Goal: Navigation & Orientation: Find specific page/section

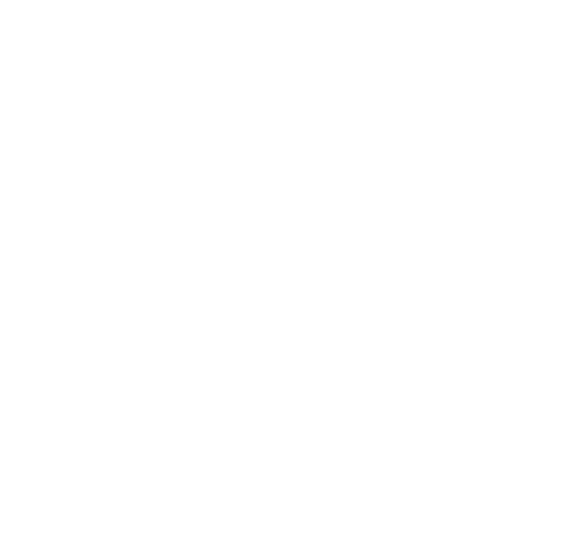
drag, startPoint x: 186, startPoint y: 243, endPoint x: 451, endPoint y: 226, distance: 265.4
click at [444, 5] on html at bounding box center [287, 2] width 574 height 5
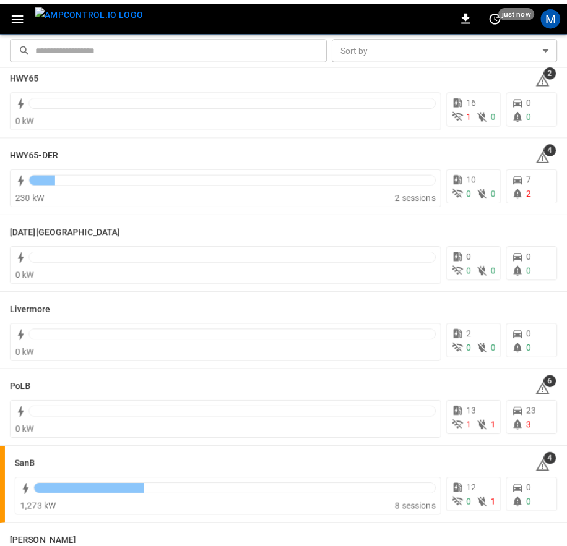
scroll to position [192, 0]
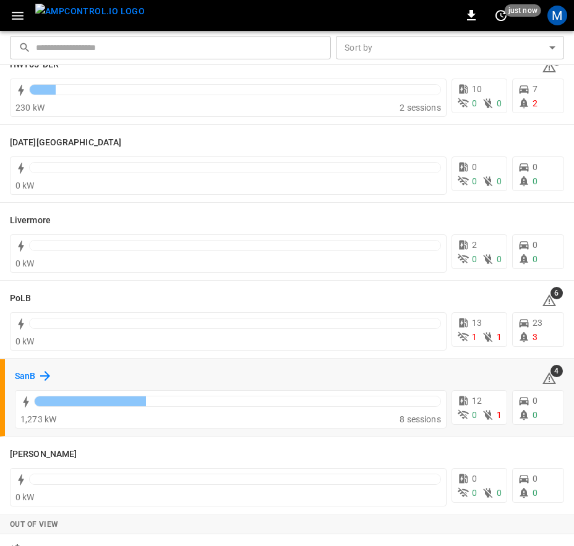
click at [31, 376] on h6 "SanB" at bounding box center [25, 377] width 20 height 14
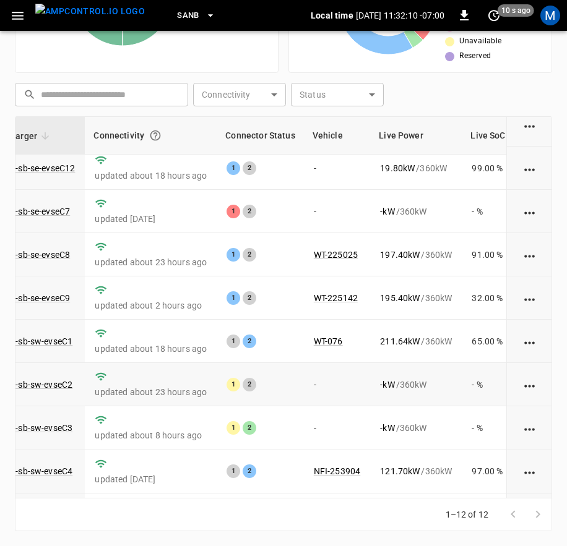
scroll to position [0, 107]
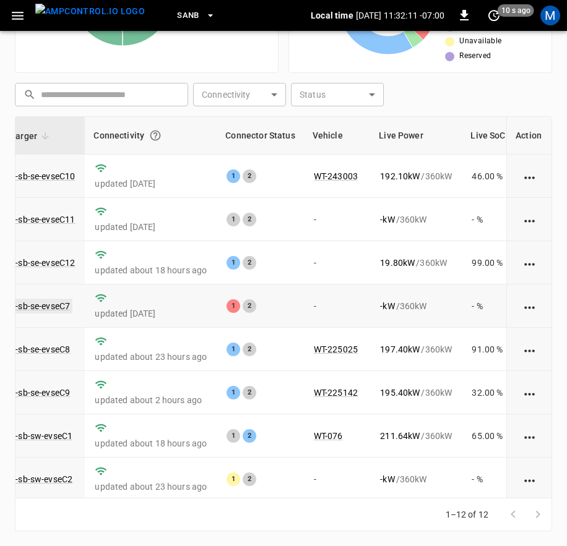
click at [61, 306] on link "ca-sb-se-evseC7" at bounding box center [38, 306] width 69 height 15
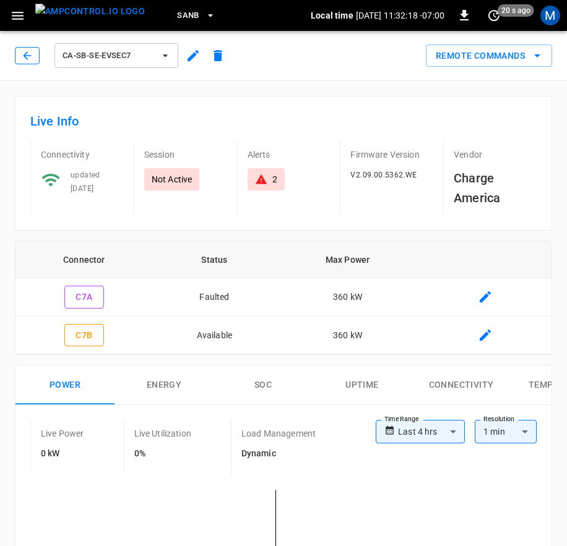
click at [22, 58] on icon "button" at bounding box center [27, 56] width 12 height 12
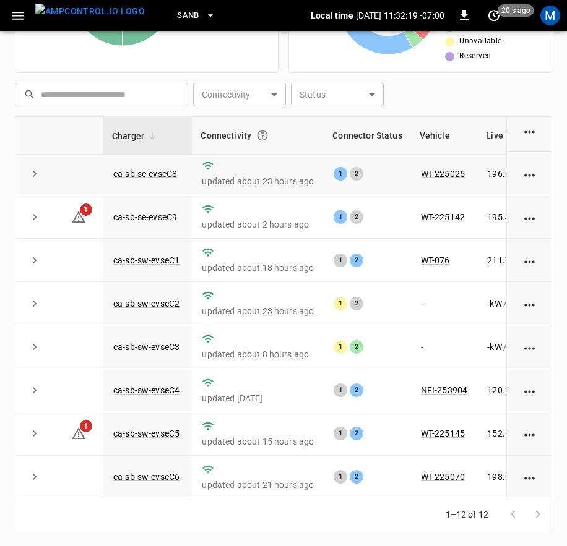
scroll to position [191, 0]
click at [163, 341] on link "ca-sb-sw-evseC3" at bounding box center [146, 346] width 71 height 15
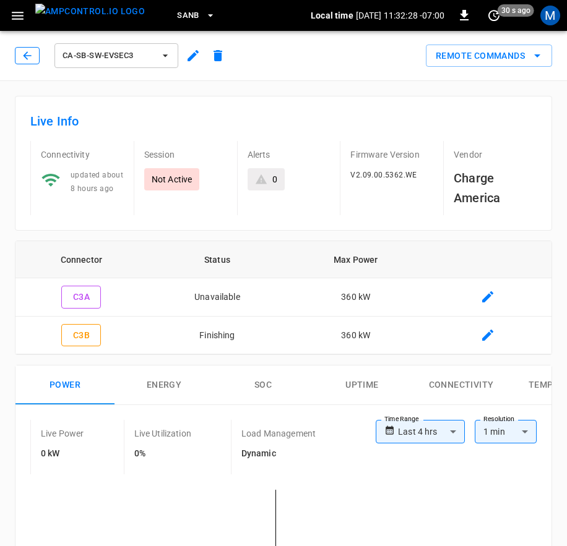
click at [25, 48] on button "button" at bounding box center [27, 55] width 25 height 17
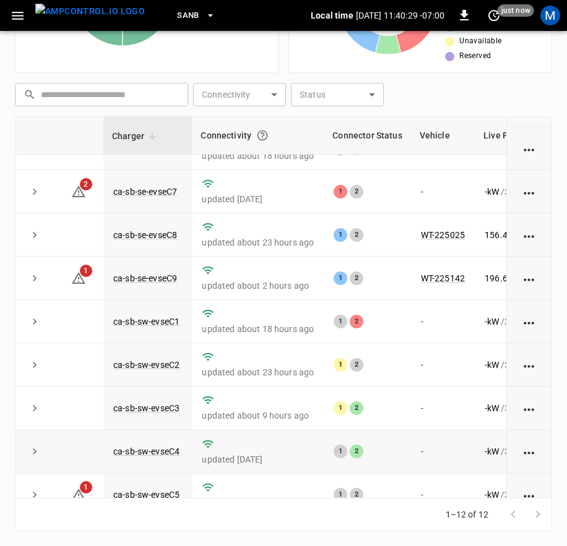
scroll to position [191, 0]
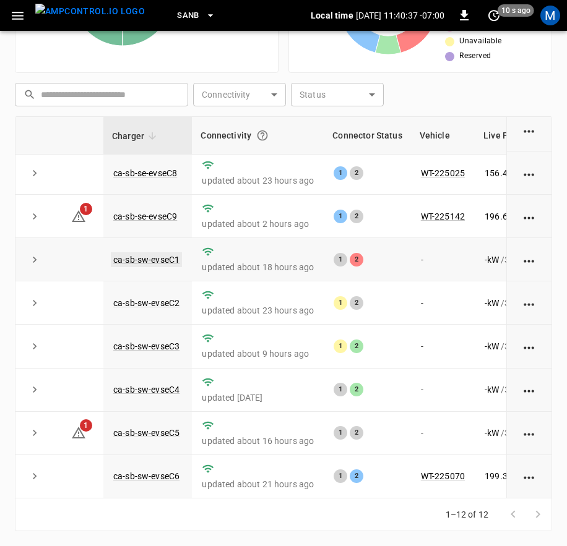
click at [165, 253] on link "ca-sb-sw-evseC1" at bounding box center [146, 260] width 71 height 15
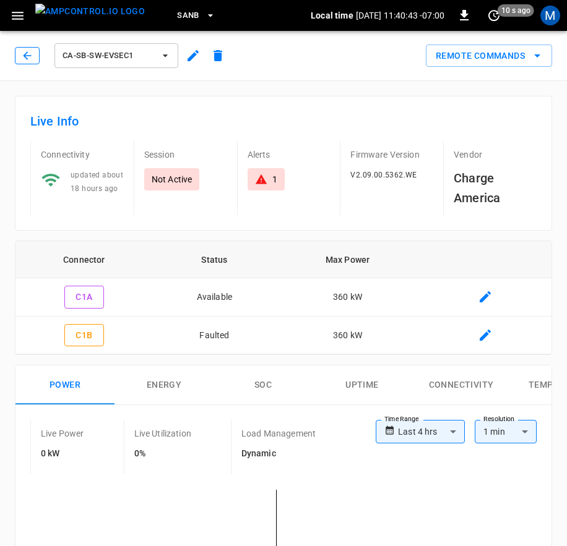
click at [35, 56] on button "button" at bounding box center [27, 55] width 25 height 17
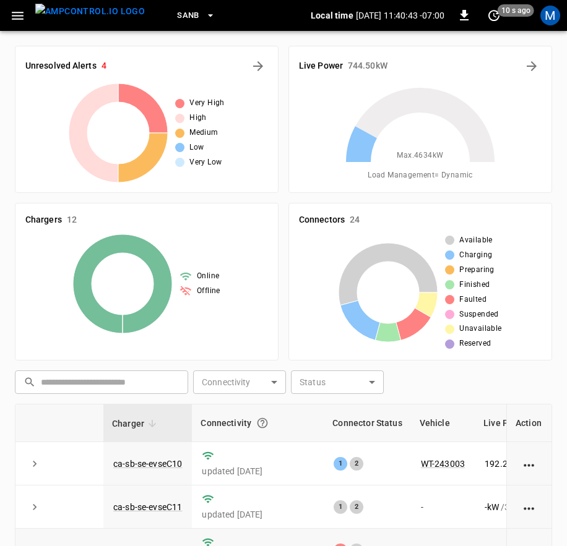
scroll to position [288, 0]
